Goal: Information Seeking & Learning: Learn about a topic

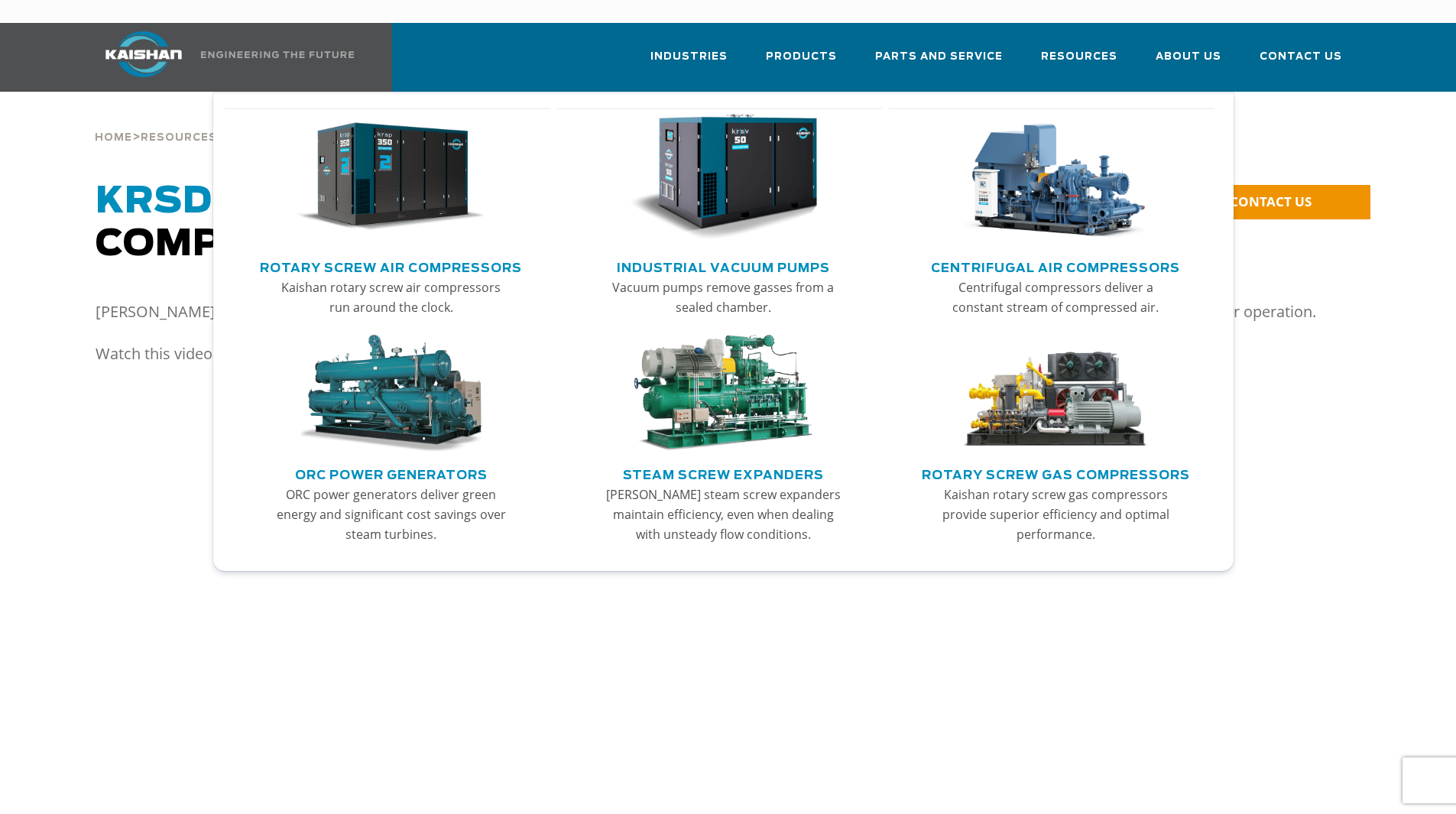
click at [461, 255] on link "Rotary Screw Air Compressors" at bounding box center [390, 266] width 262 height 23
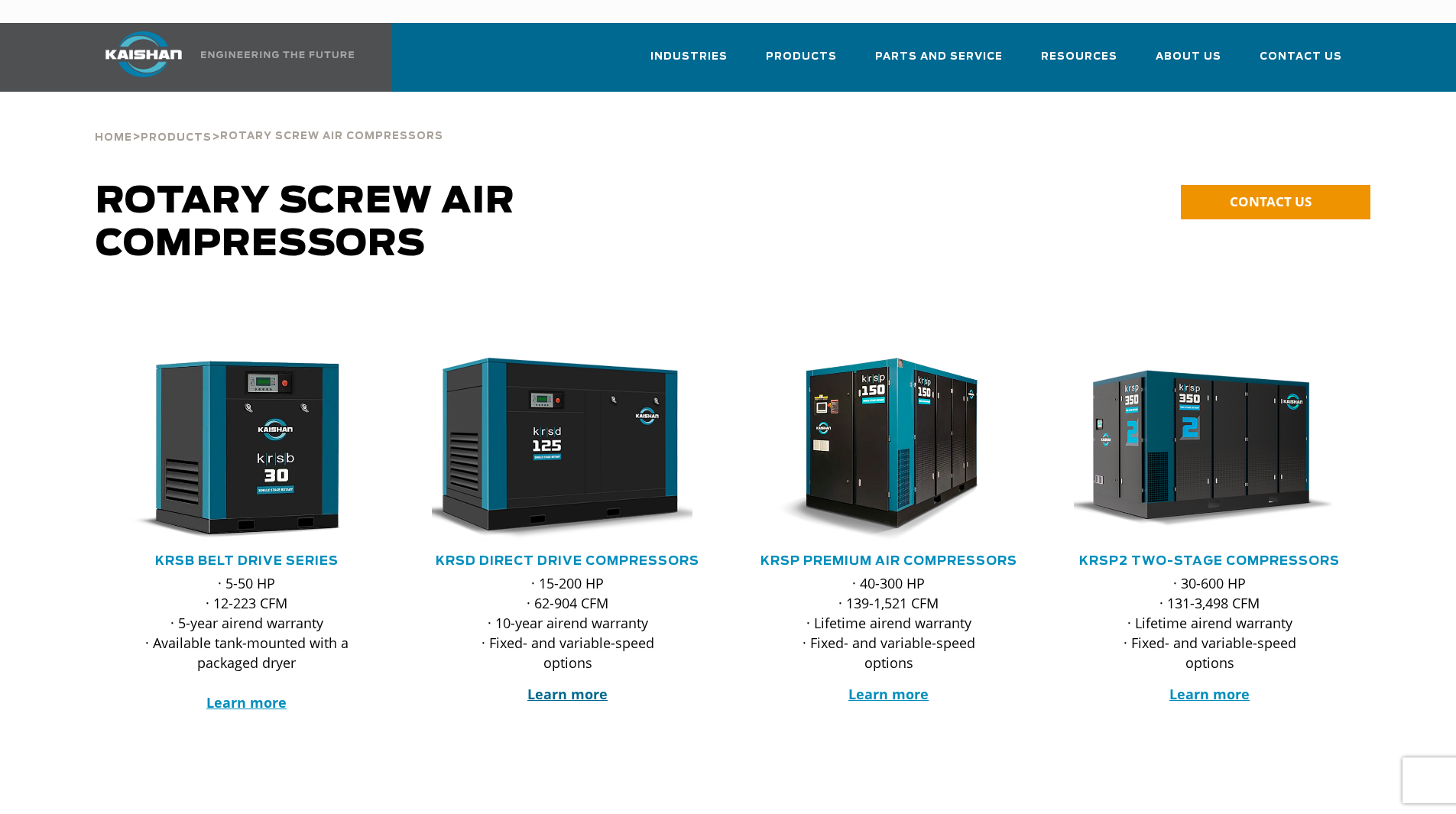
click at [570, 685] on strong "Learn more" at bounding box center [567, 694] width 80 height 18
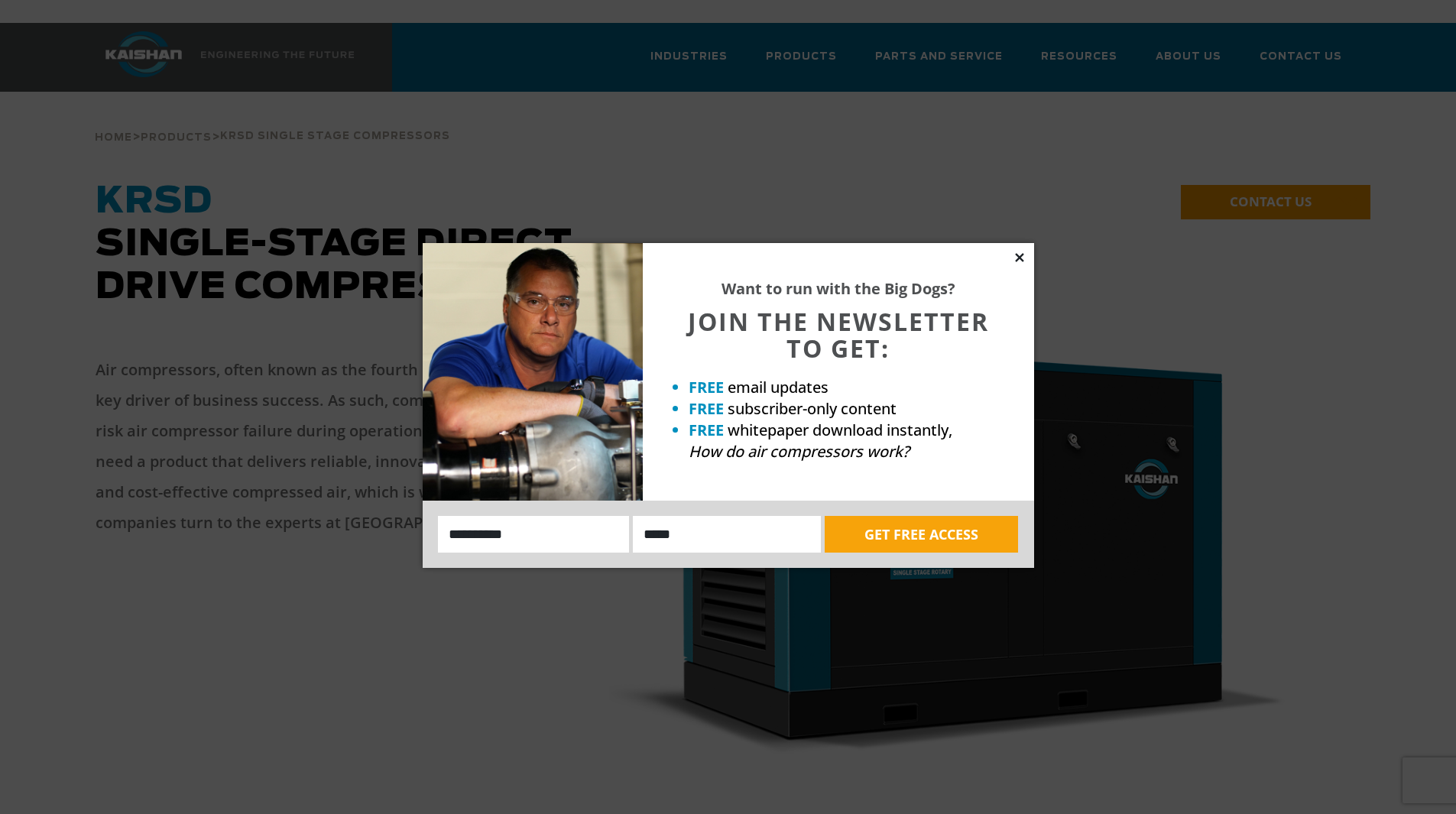
click at [1025, 259] on icon at bounding box center [1019, 257] width 13 height 13
